Goal: Task Accomplishment & Management: Manage account settings

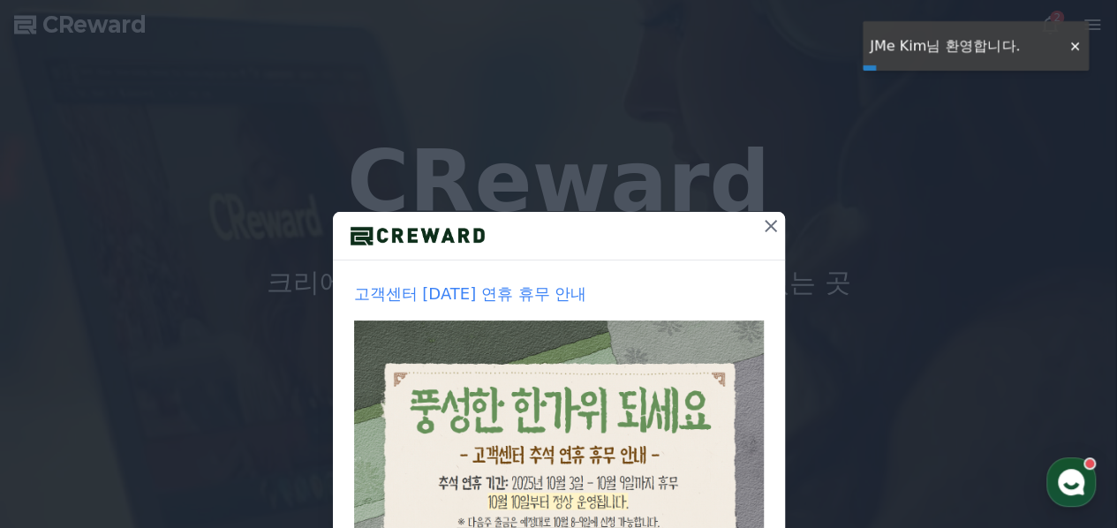
click at [768, 223] on icon at bounding box center [770, 226] width 21 height 21
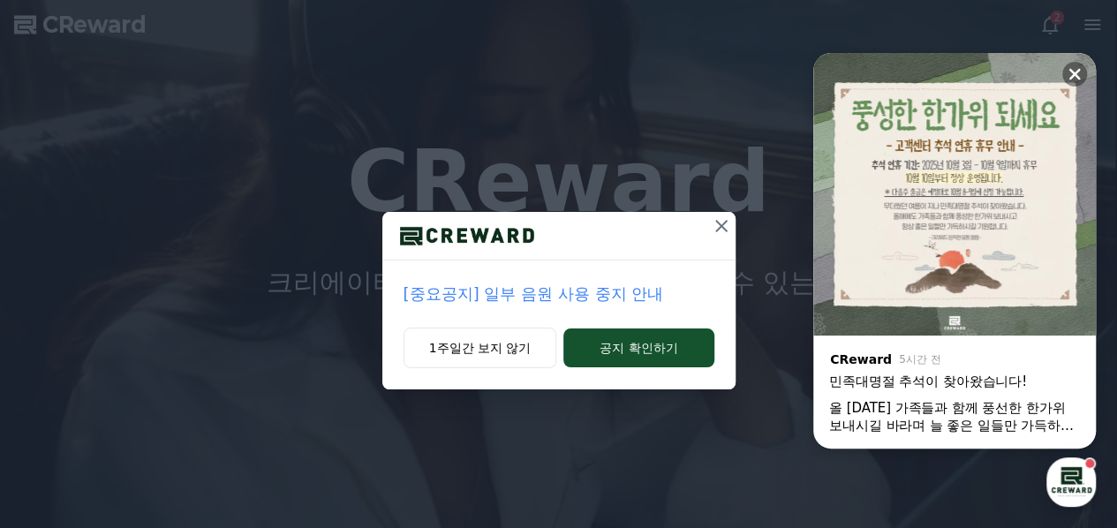
click at [722, 229] on icon at bounding box center [721, 226] width 21 height 21
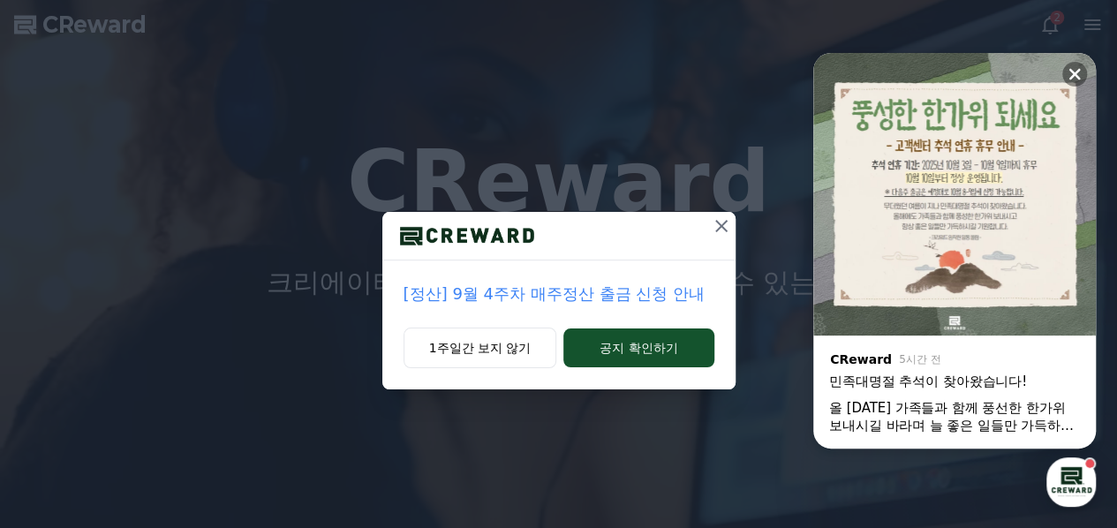
click at [722, 223] on icon at bounding box center [721, 226] width 21 height 21
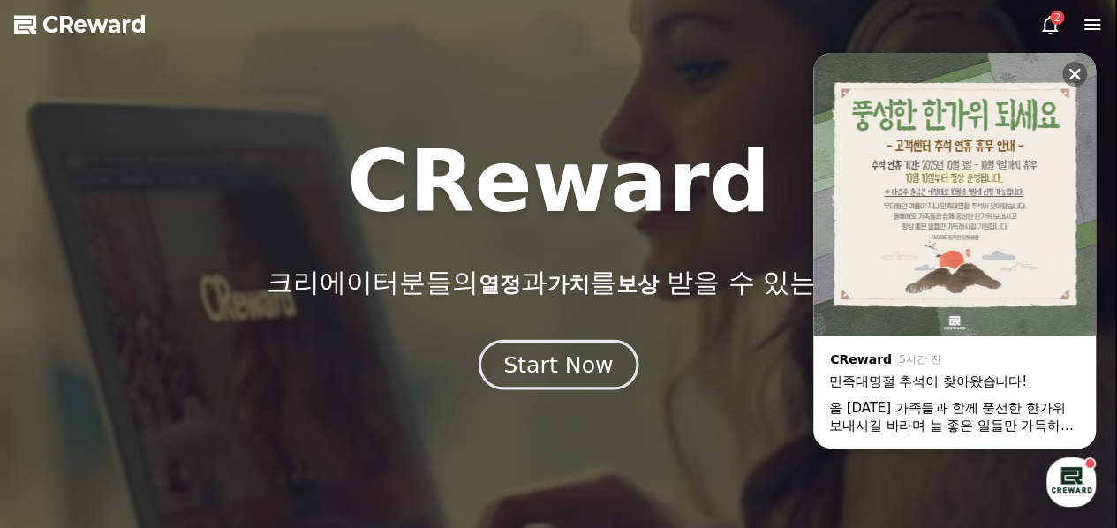
click at [557, 370] on div "Start Now" at bounding box center [558, 365] width 110 height 30
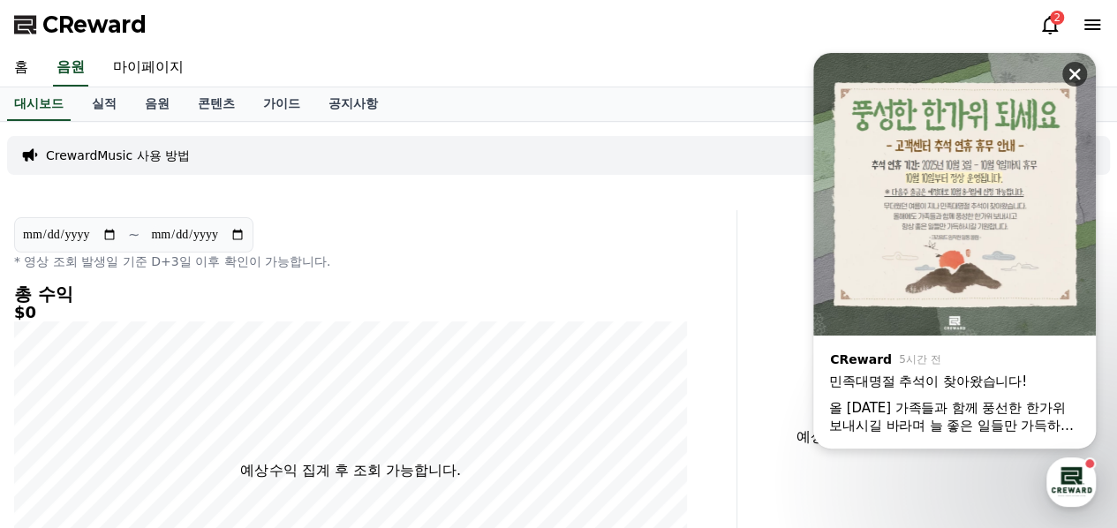
click at [1072, 73] on icon at bounding box center [1075, 74] width 11 height 11
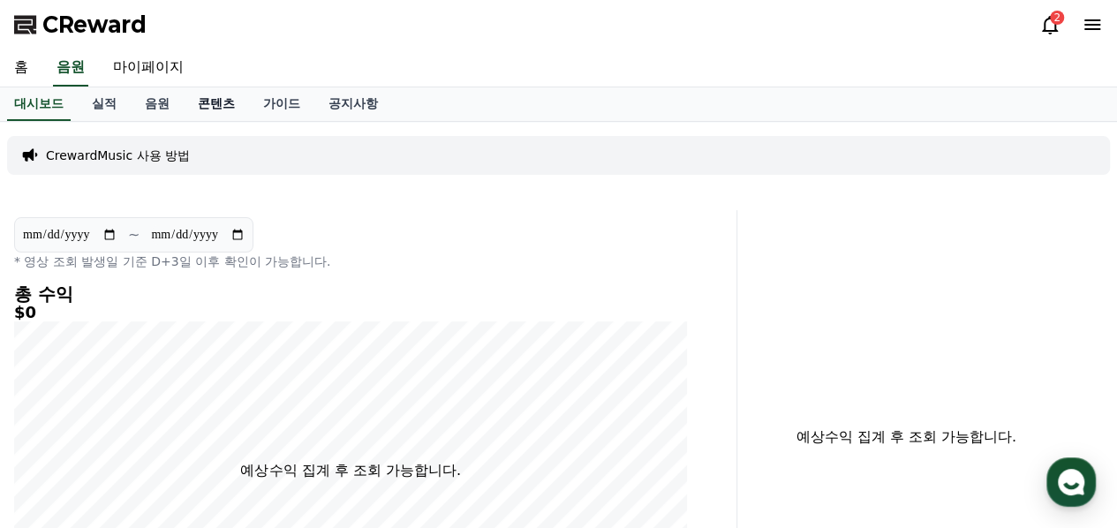
click at [210, 102] on link "콘텐츠" at bounding box center [216, 104] width 65 height 34
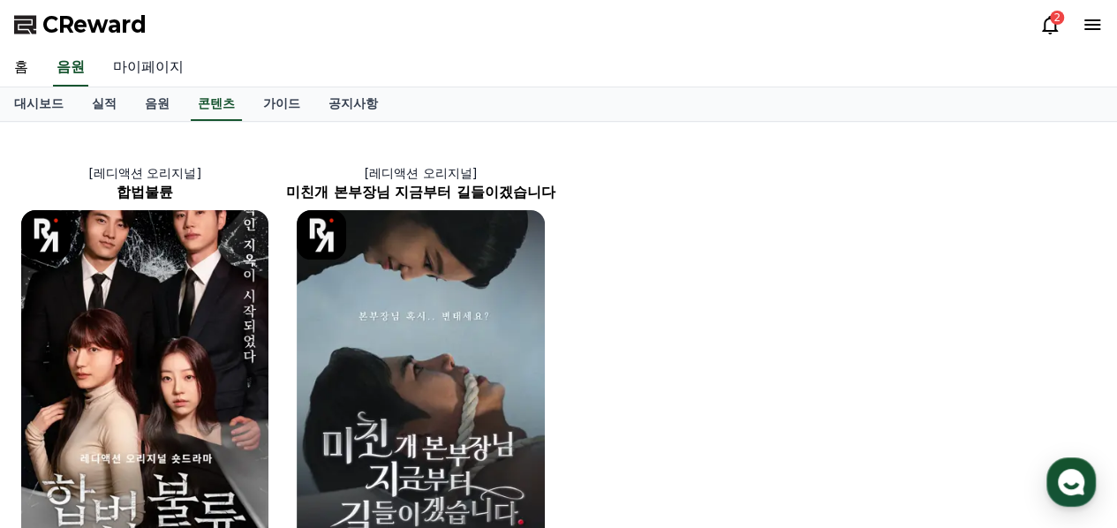
click at [167, 66] on link "마이페이지" at bounding box center [148, 67] width 99 height 37
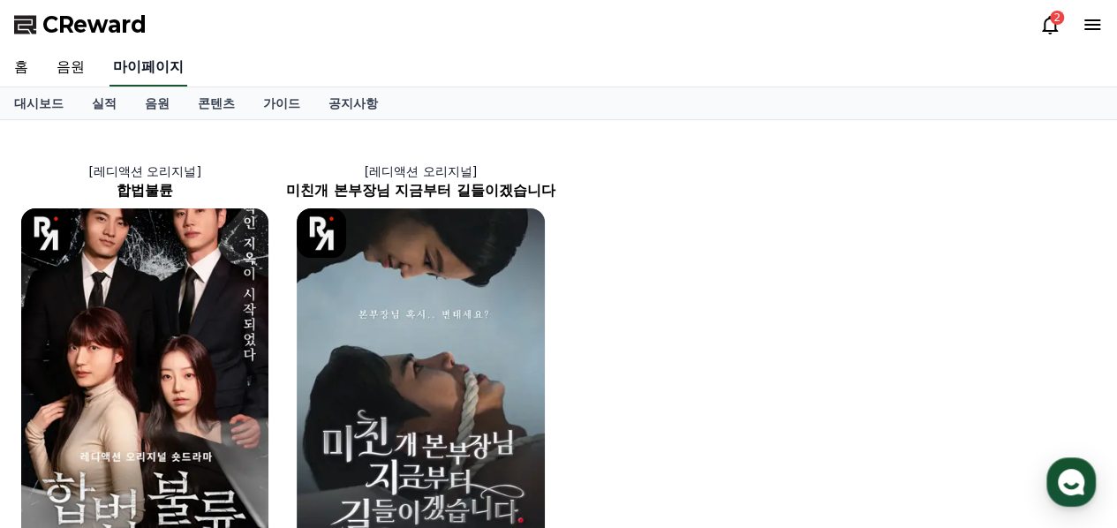
select select "**********"
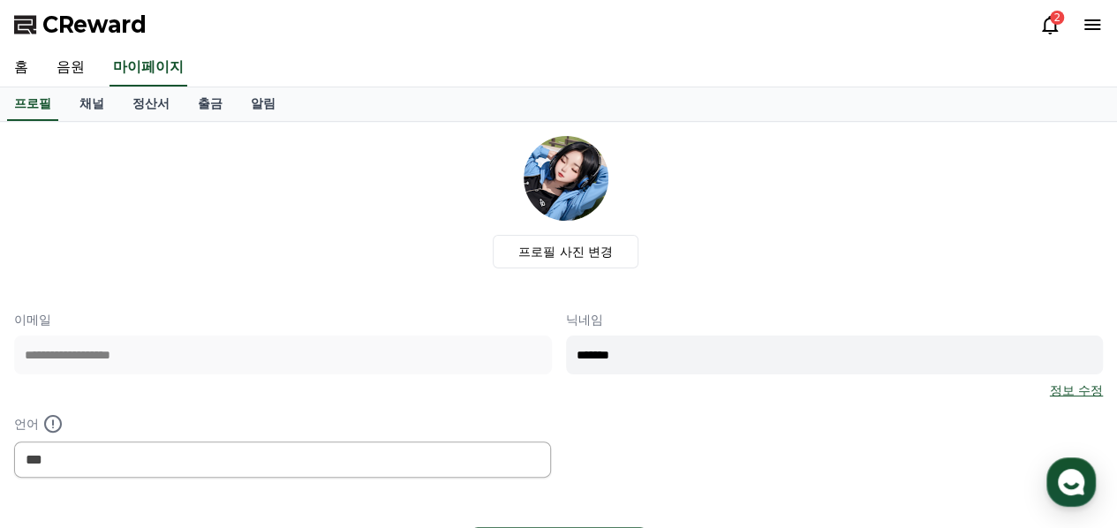
click at [1050, 31] on icon at bounding box center [1050, 25] width 16 height 19
